Goal: Information Seeking & Learning: Learn about a topic

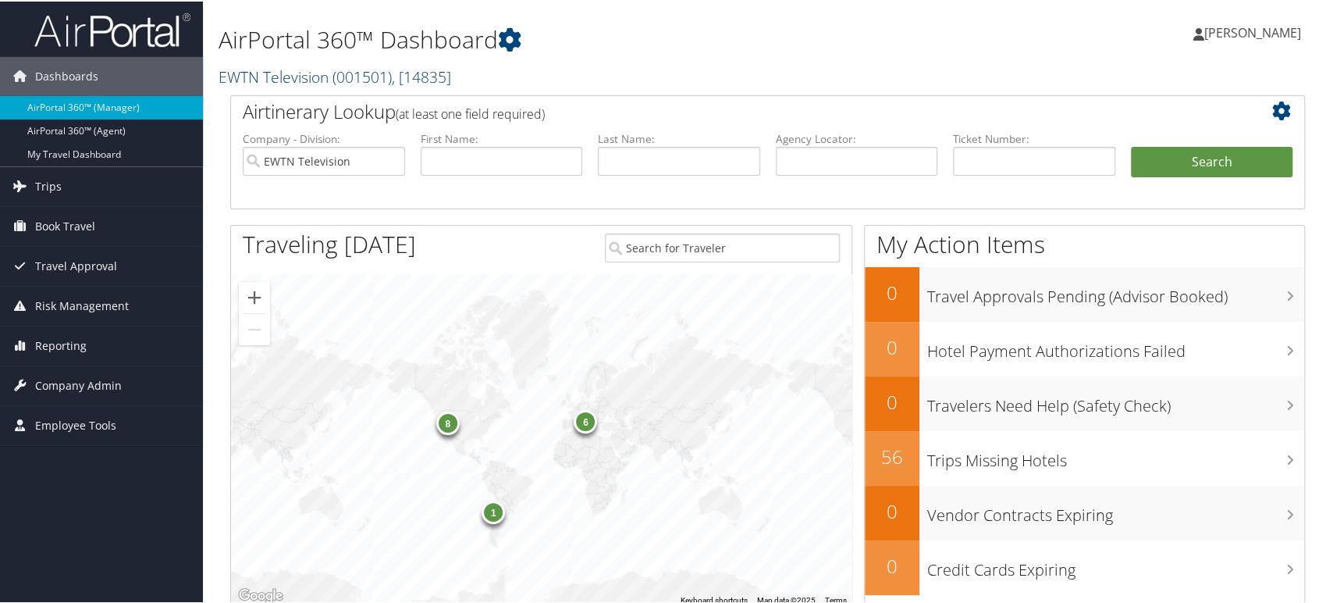
click at [313, 80] on link "EWTN Television ( 001501 ) , [ 14835 ]" at bounding box center [335, 75] width 233 height 21
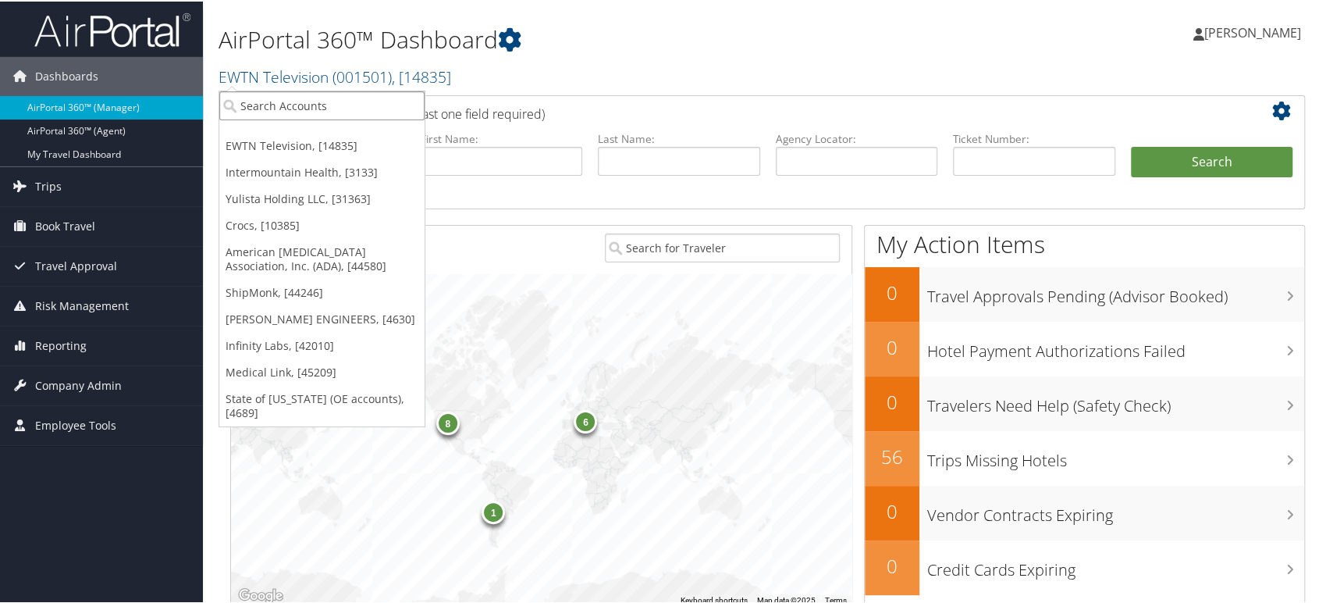
click at [281, 112] on input "search" at bounding box center [321, 104] width 205 height 29
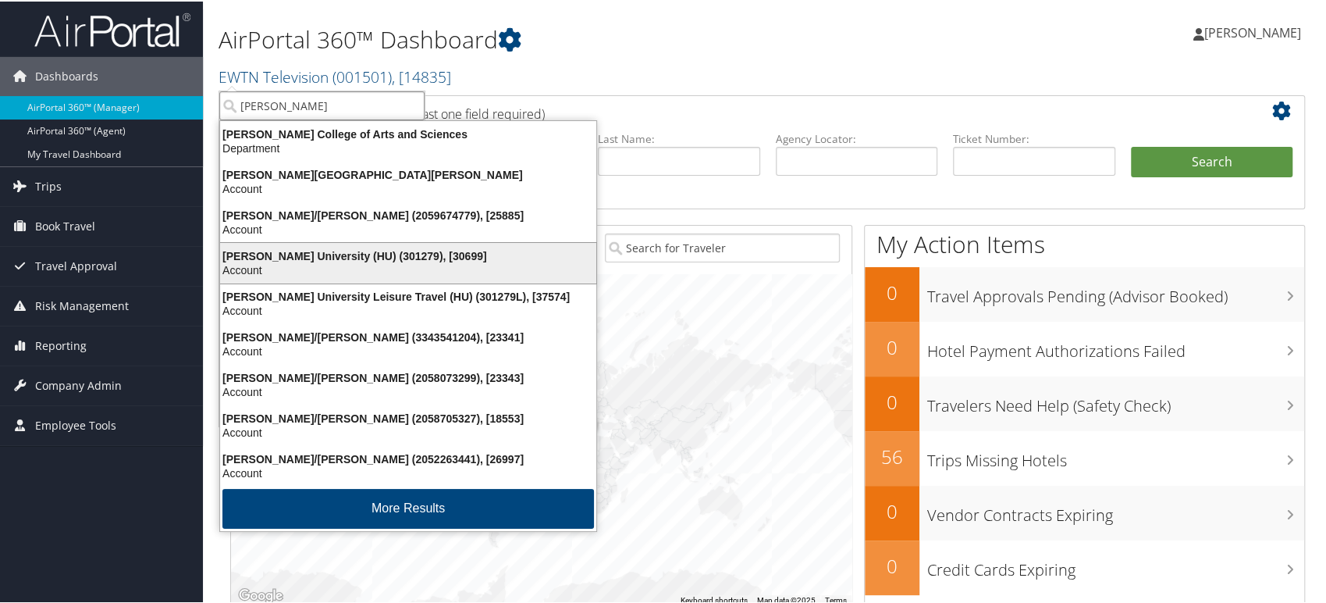
type input "HOWARD"
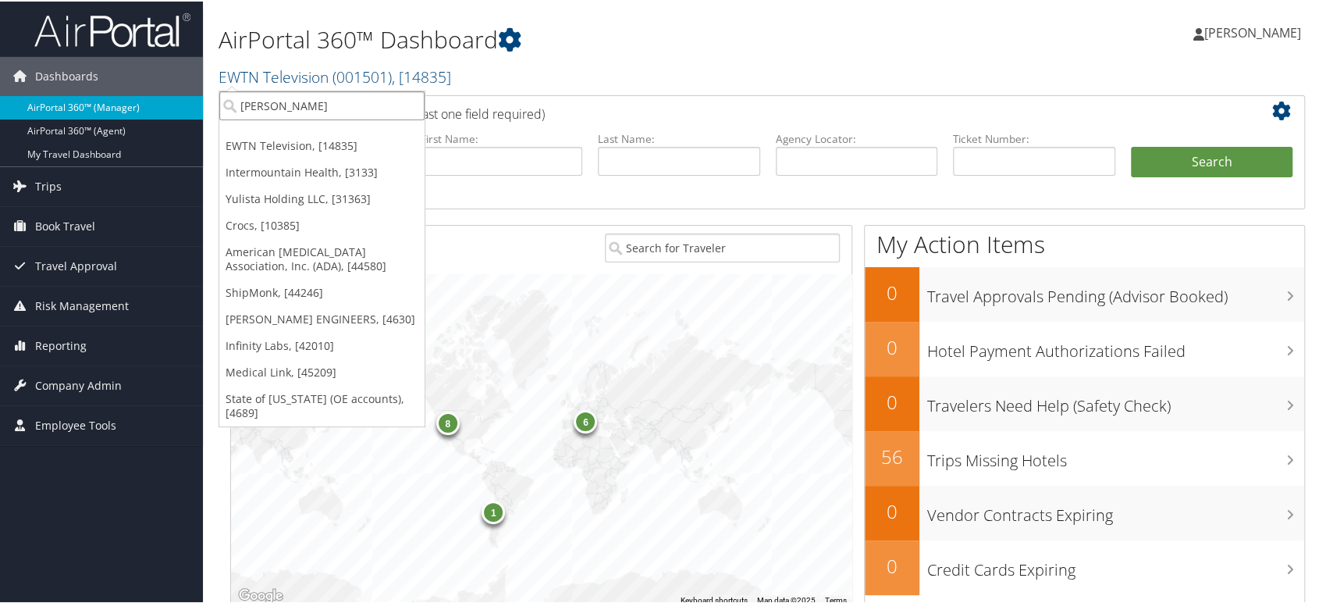
drag, startPoint x: 277, startPoint y: 101, endPoint x: 0, endPoint y: 101, distance: 277.2
click at [0, 101] on div "Dashboards AirPortal 360™ (Manager) AirPortal 360™ (Agent) My Travel Dashboard …" at bounding box center [666, 508] width 1333 height 1017
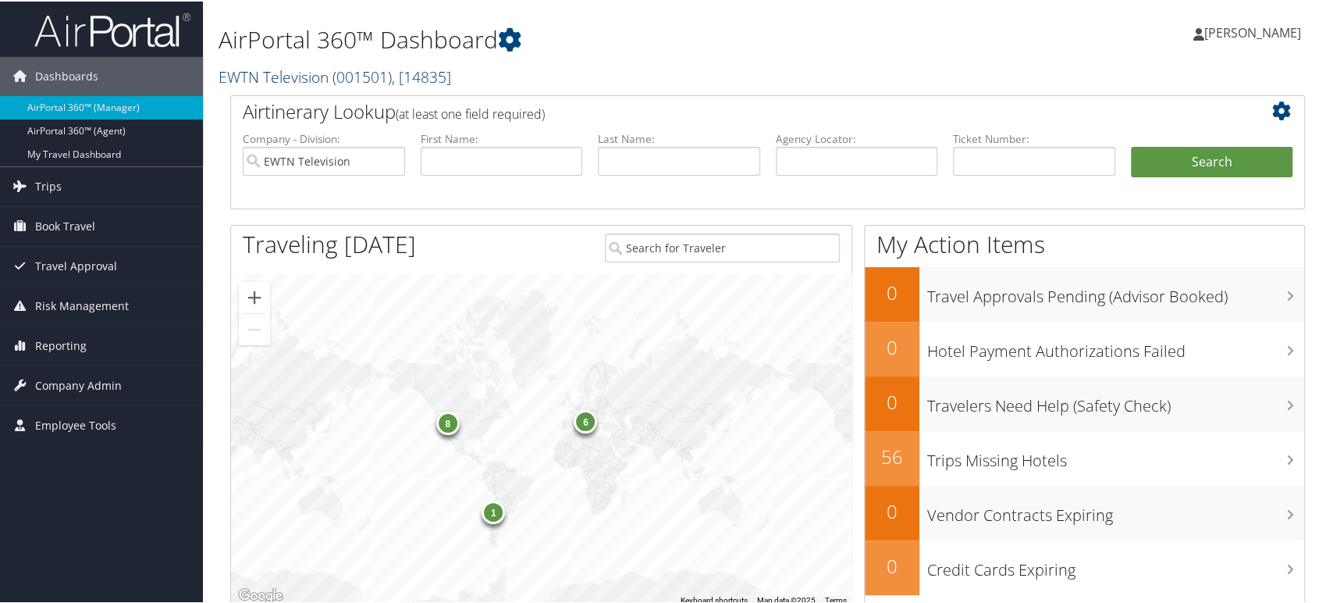
click at [404, 72] on span ", [ 14835 ]" at bounding box center [421, 75] width 59 height 21
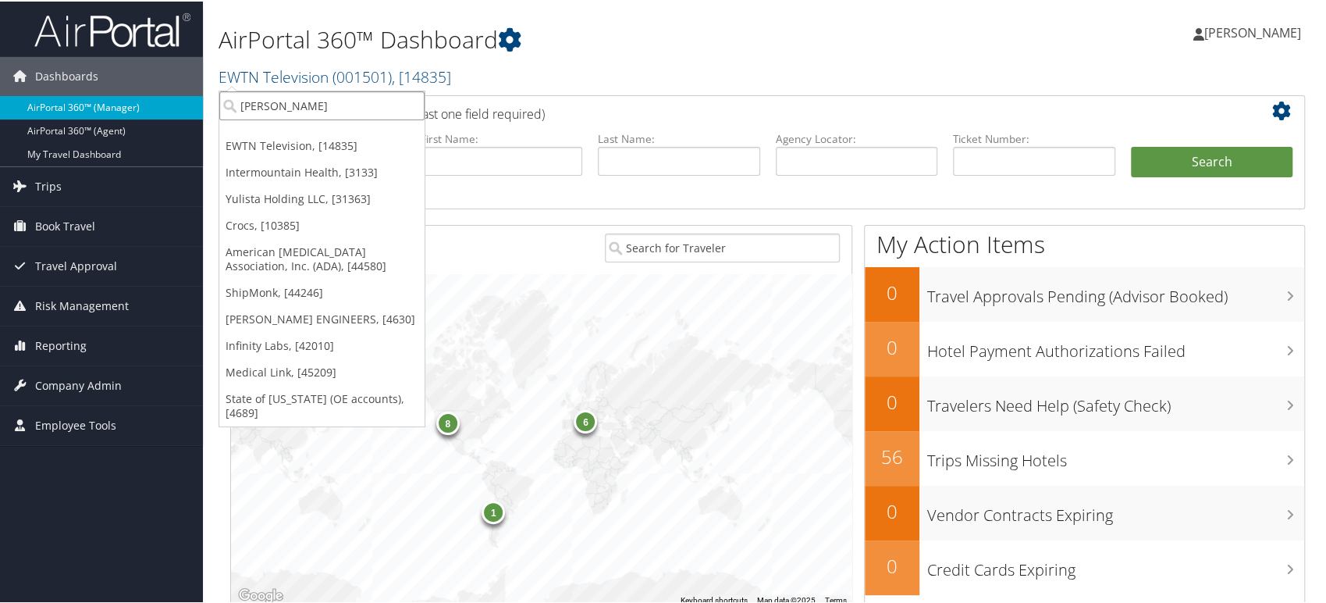
drag, startPoint x: 322, startPoint y: 100, endPoint x: 99, endPoint y: 104, distance: 223.3
click at [101, 103] on div "Dashboards AirPortal 360™ (Manager) AirPortal 360™ (Agent) My Travel Dashboard …" at bounding box center [666, 508] width 1333 height 1017
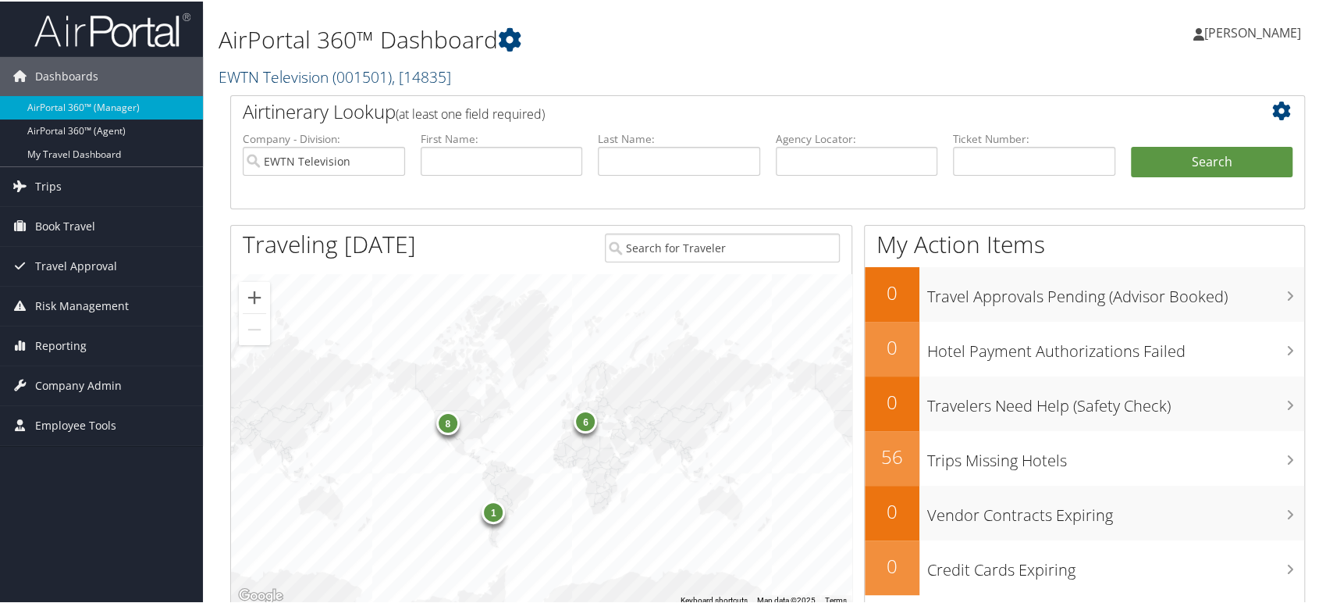
click at [360, 67] on span "( 001501 )" at bounding box center [362, 75] width 59 height 21
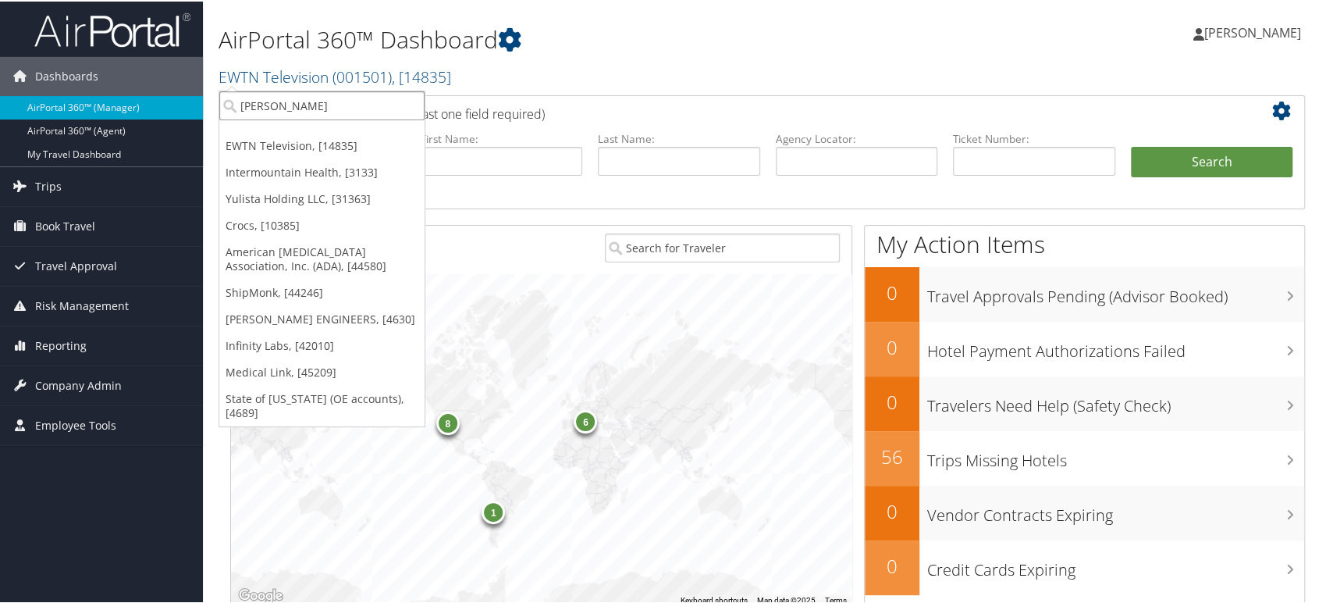
drag, startPoint x: 290, startPoint y: 104, endPoint x: 241, endPoint y: 100, distance: 49.3
click at [241, 100] on input "HOWARD" at bounding box center [321, 104] width 205 height 29
paste input "301279"
type input "301279"
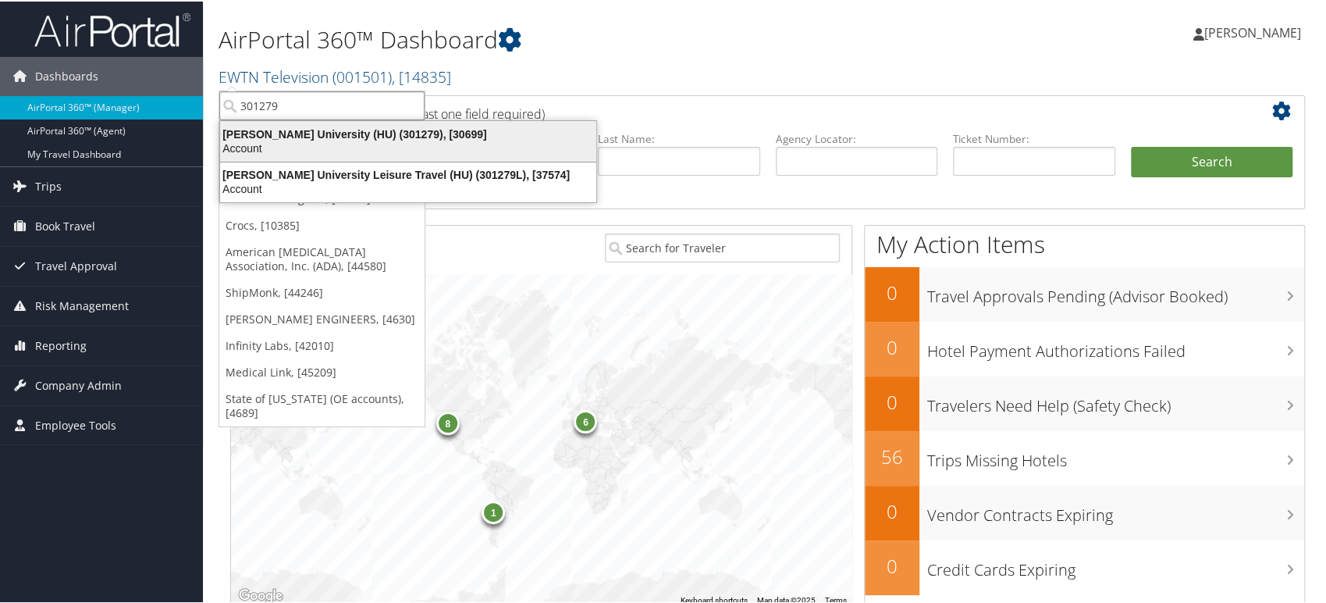
click at [325, 137] on div "Howard University (HU) (301279), [30699]" at bounding box center [408, 133] width 395 height 14
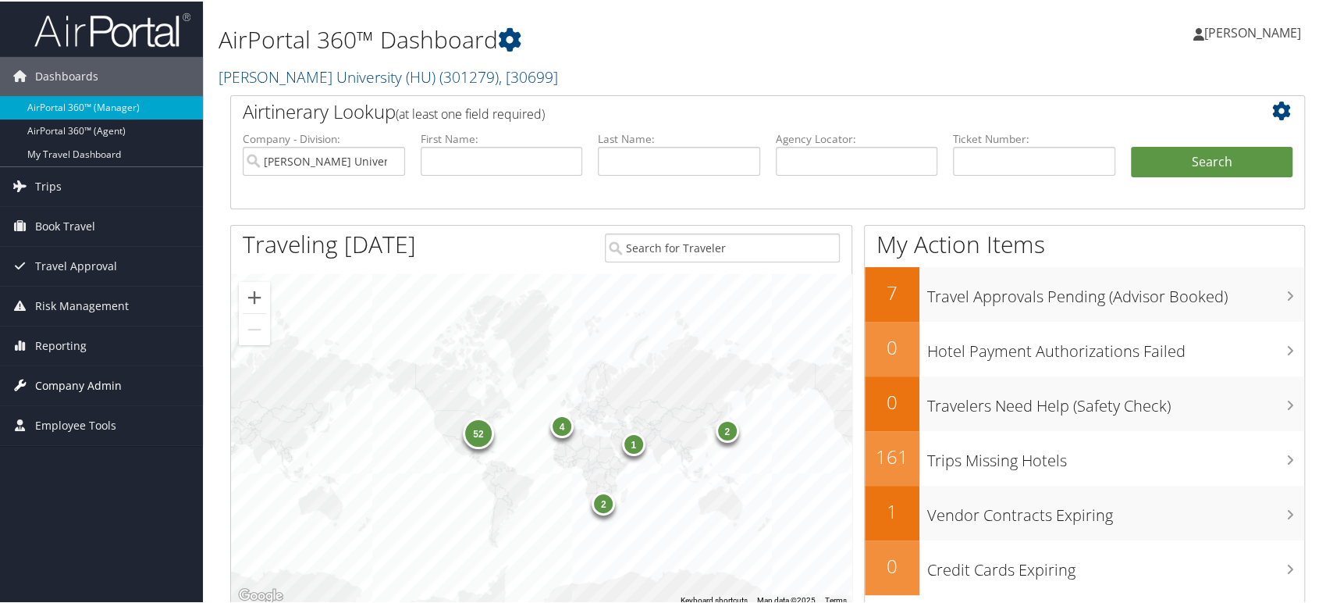
click at [73, 376] on span "Company Admin" at bounding box center [78, 384] width 87 height 39
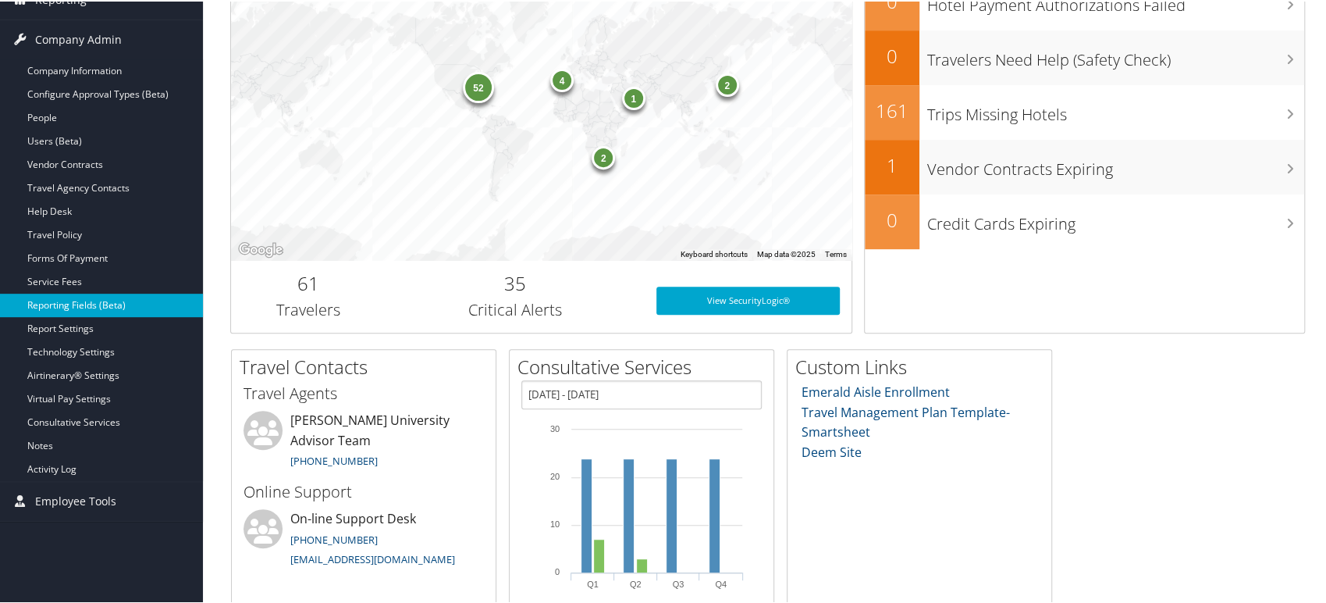
scroll to position [347, 0]
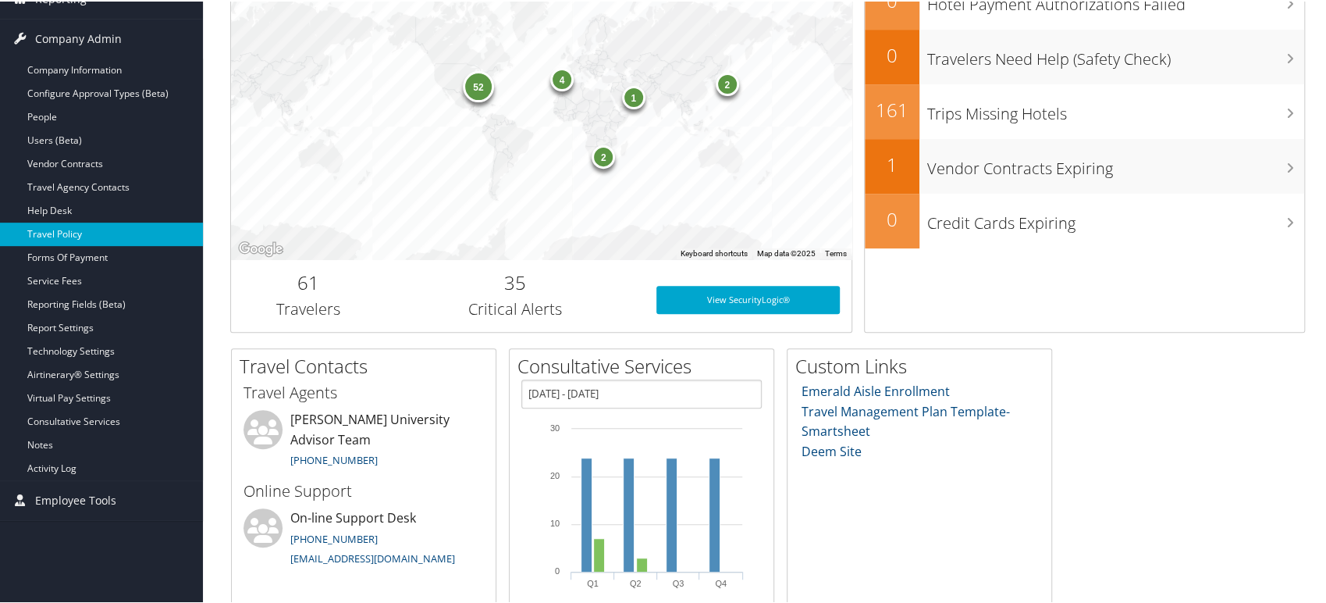
click at [76, 224] on link "Travel Policy" at bounding box center [101, 232] width 203 height 23
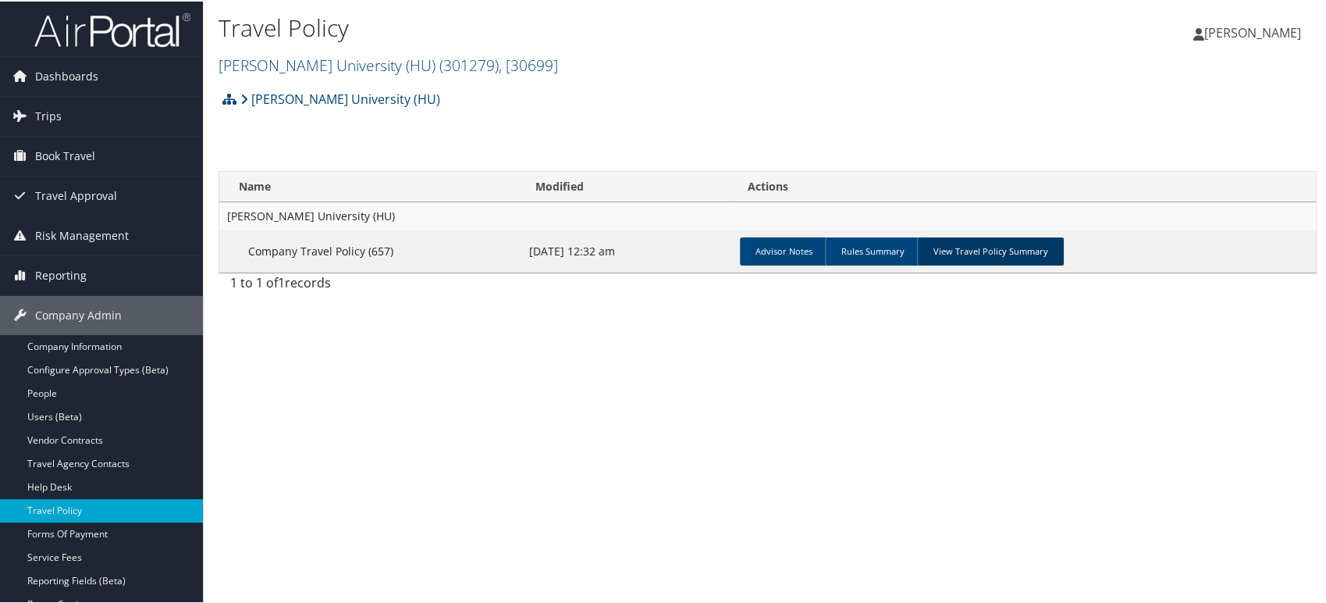
click at [990, 257] on link "View Travel Policy Summary" at bounding box center [990, 250] width 147 height 28
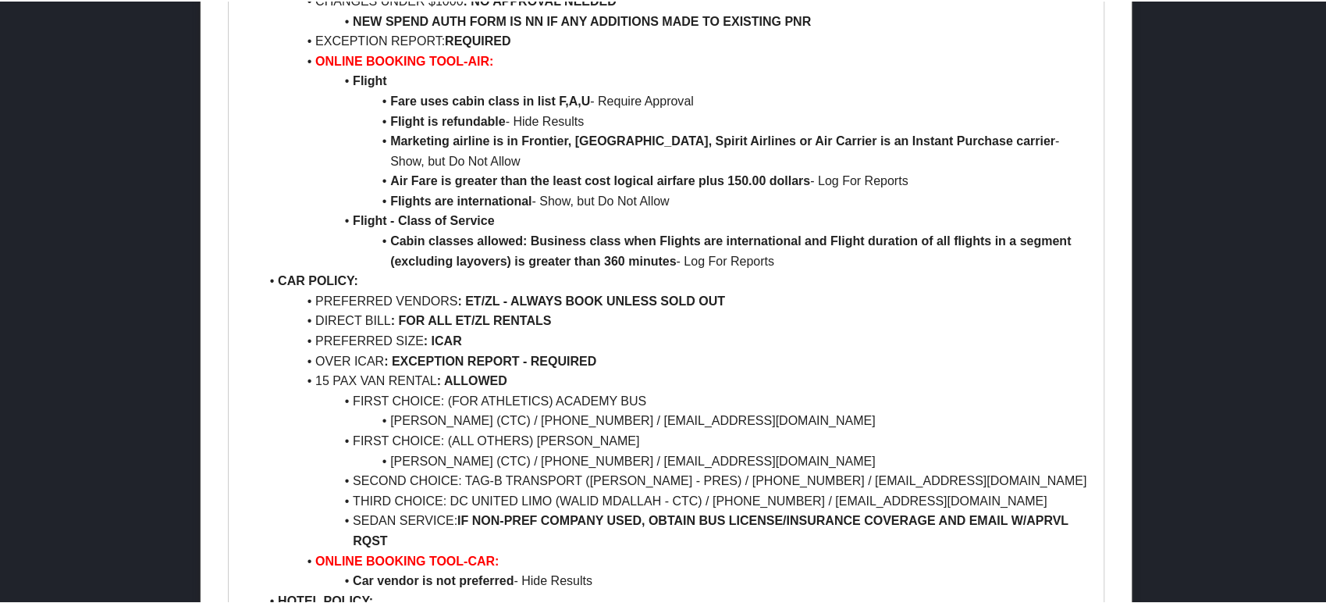
scroll to position [954, 0]
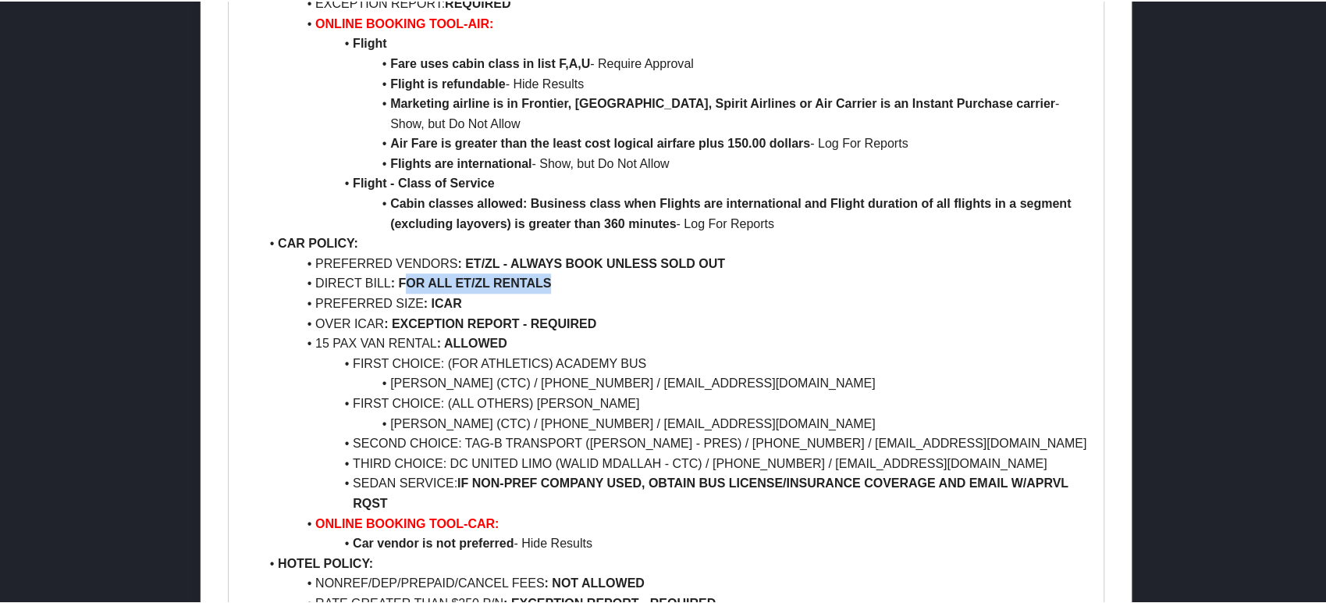
drag, startPoint x: 410, startPoint y: 236, endPoint x: 594, endPoint y: 236, distance: 184.3
click at [594, 272] on li "DIRECT BILL : FOR ALL ET/ZL RENTALS" at bounding box center [675, 282] width 833 height 20
click at [620, 292] on li "PREFERRED SIZE : ICAR" at bounding box center [675, 302] width 833 height 20
drag, startPoint x: 422, startPoint y: 246, endPoint x: 579, endPoint y: 247, distance: 156.9
click at [579, 272] on li "DIRECT BILL : FOR ALL ET/ZL RENTALS" at bounding box center [675, 282] width 833 height 20
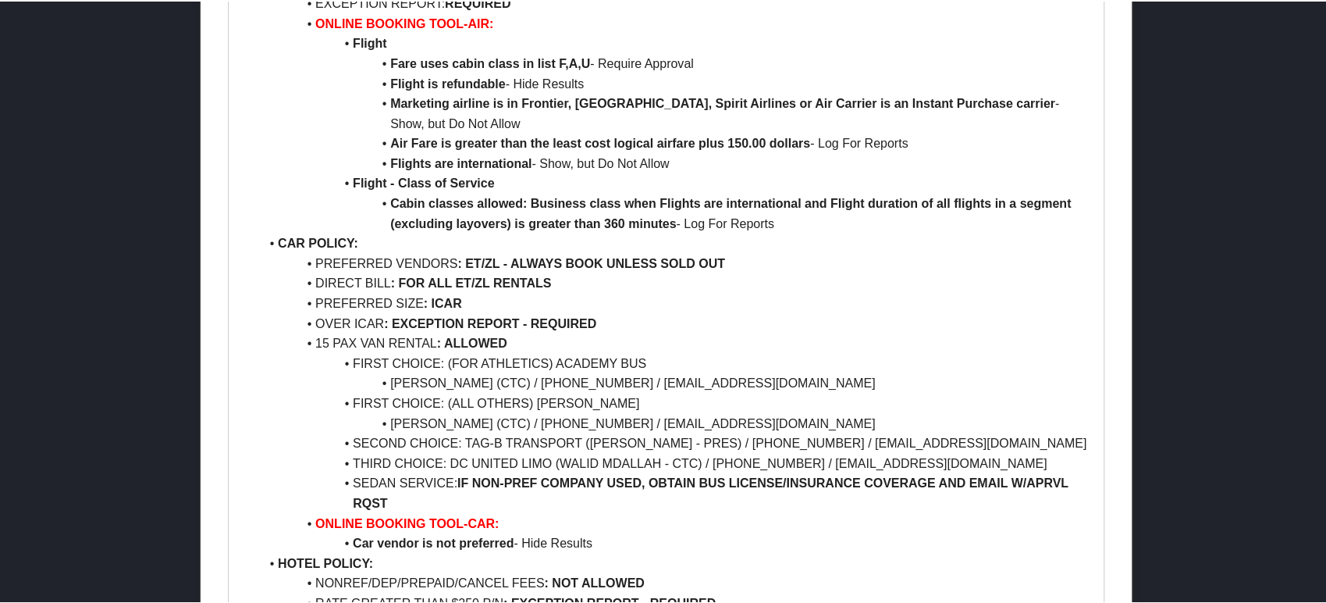
click at [117, 493] on div at bounding box center [666, 301] width 1333 height 603
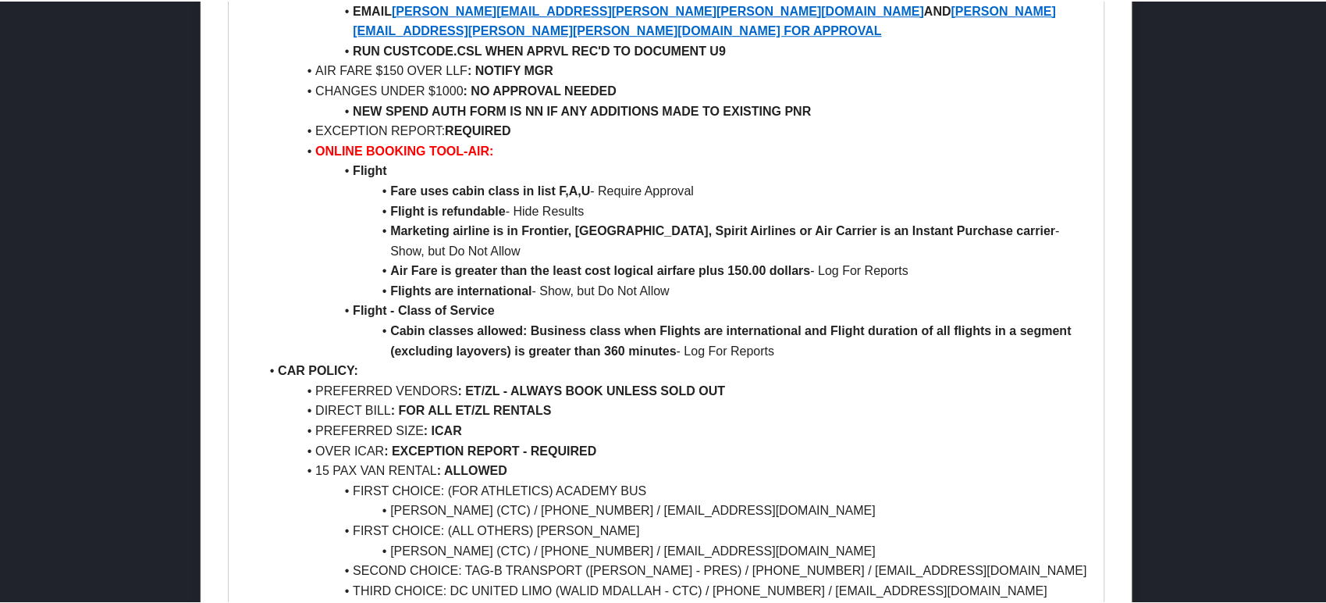
scroll to position [867, 0]
